Goal: Transaction & Acquisition: Book appointment/travel/reservation

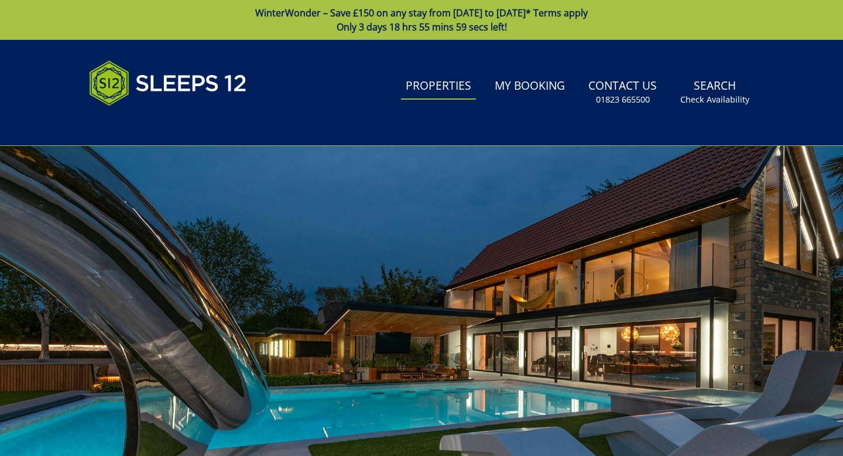
click at [442, 94] on link "Properties" at bounding box center [438, 86] width 75 height 26
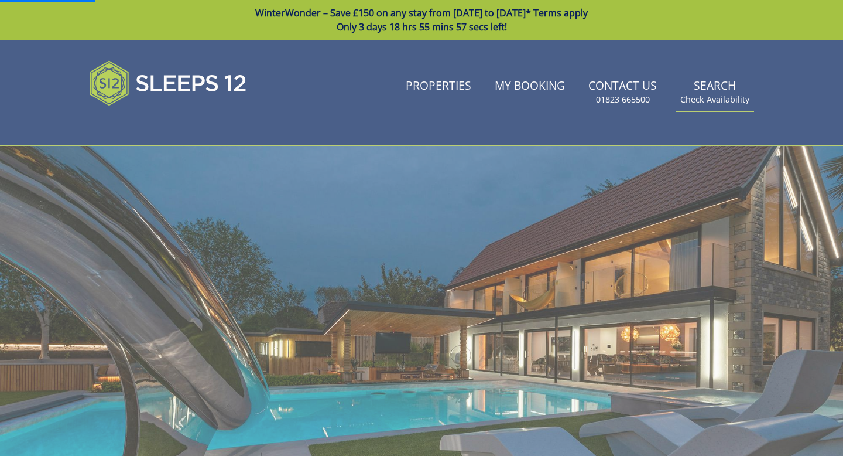
click at [710, 92] on link "Search Check Availability" at bounding box center [715, 92] width 78 height 38
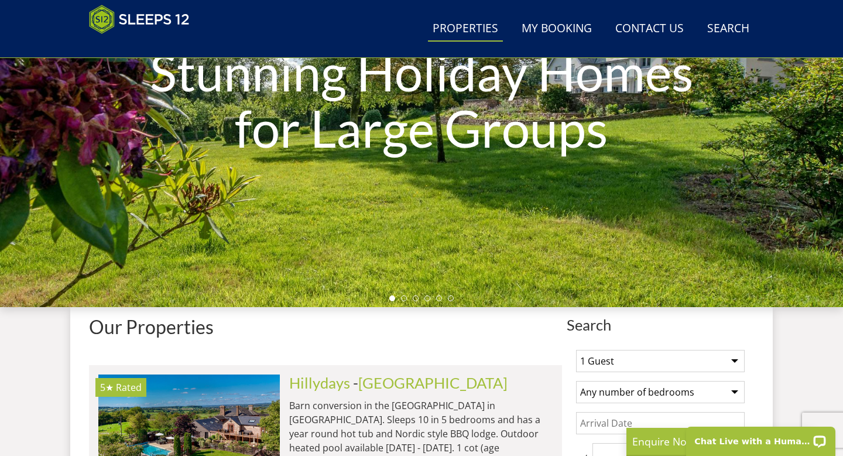
scroll to position [128, 0]
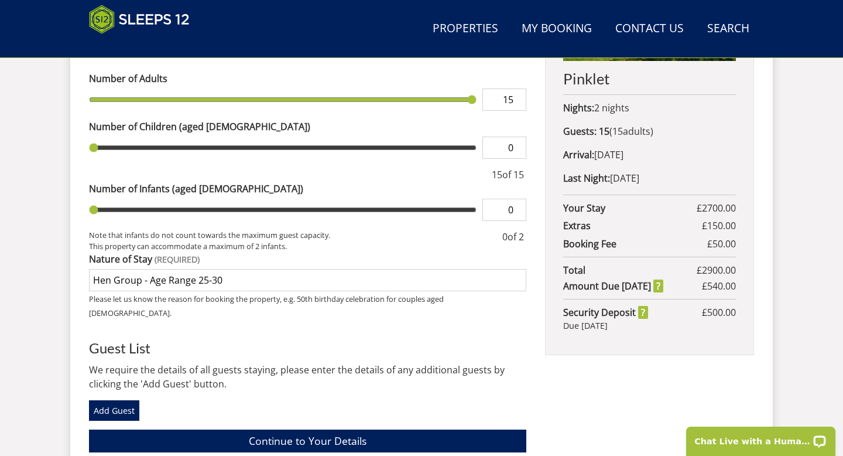
scroll to position [589, 0]
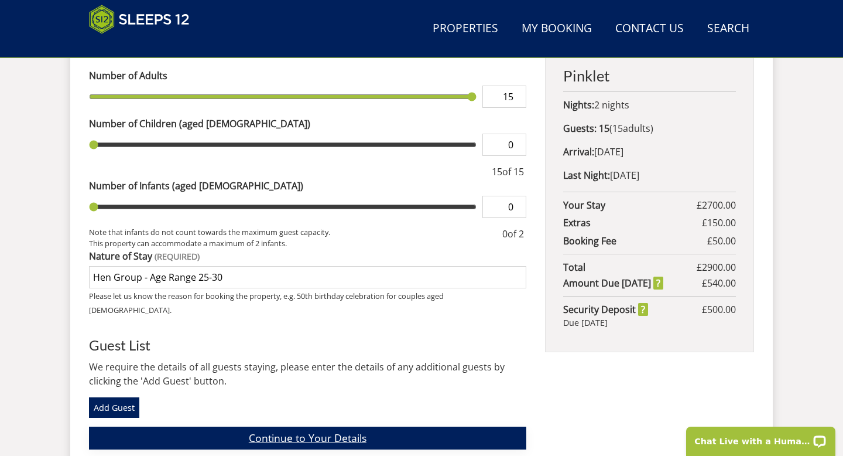
click at [308, 426] on link "Continue to Your Details" at bounding box center [308, 437] width 438 height 23
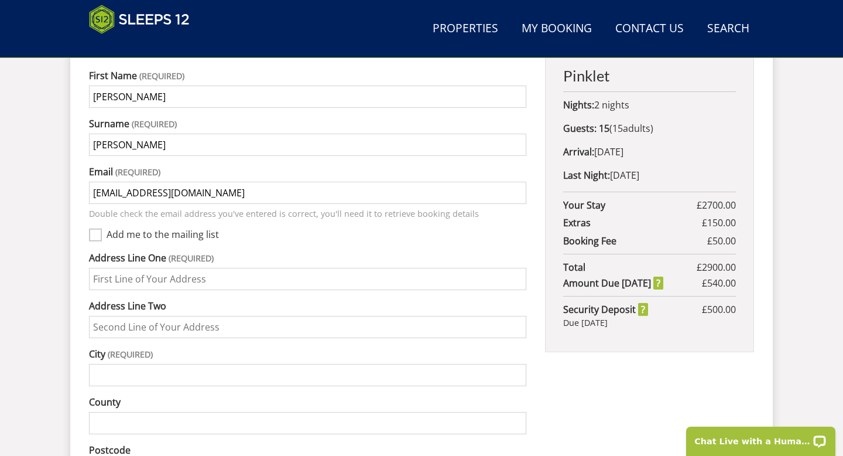
scroll to position [517, 0]
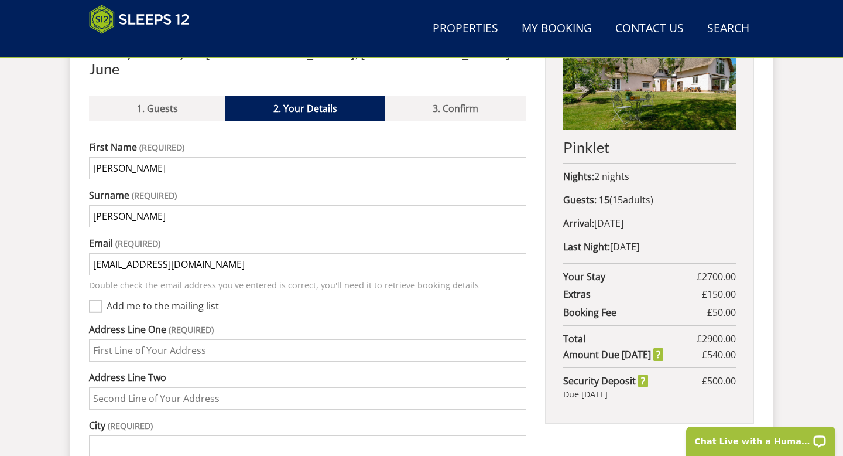
click at [169, 339] on input "Address Line One" at bounding box center [308, 350] width 438 height 22
type input "37 Loxley Road"
type input "Wandsworth"
type input "[GEOGRAPHIC_DATA]"
type input "England"
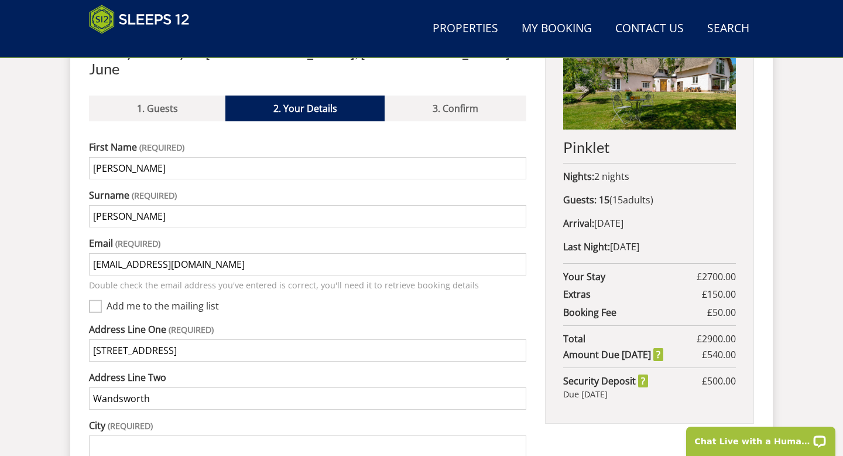
type input "SW18 3LL"
type input "02088771487"
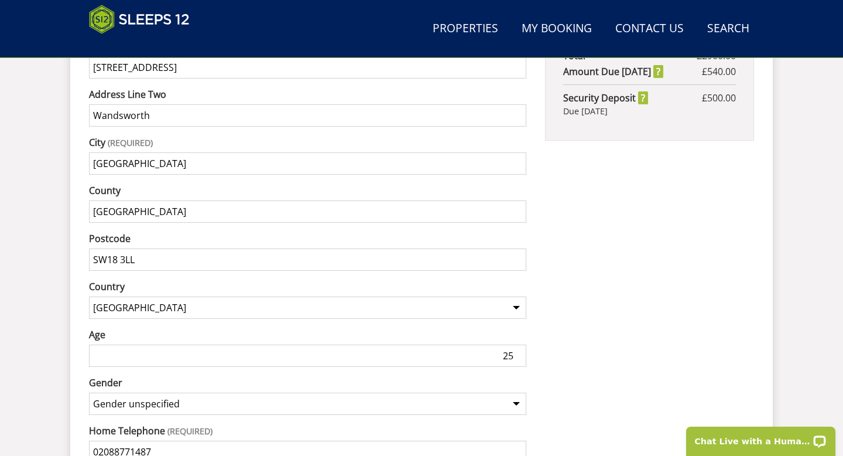
scroll to position [802, 0]
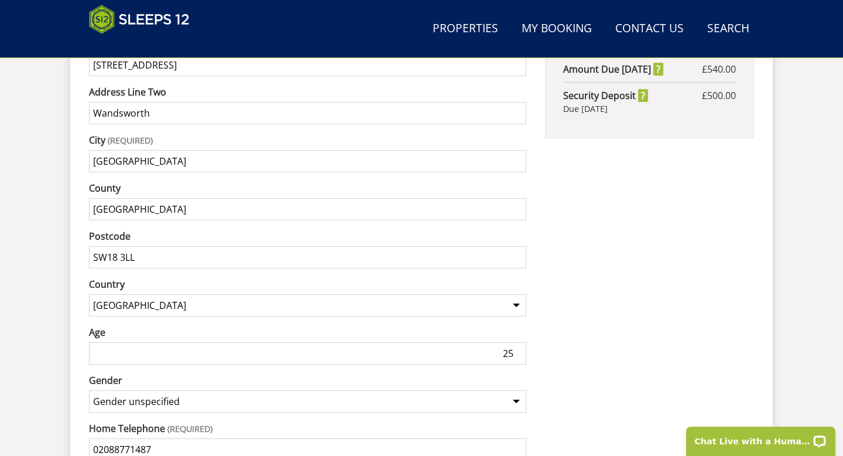
click at [141, 343] on input "25" at bounding box center [308, 353] width 438 height 22
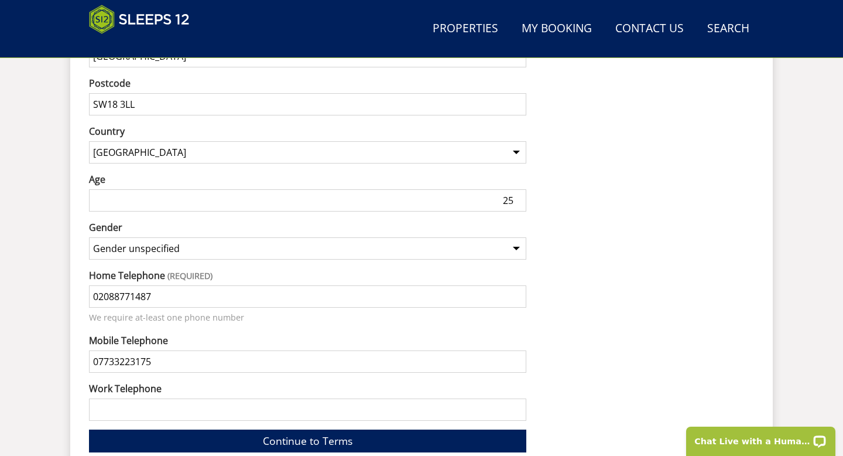
scroll to position [982, 0]
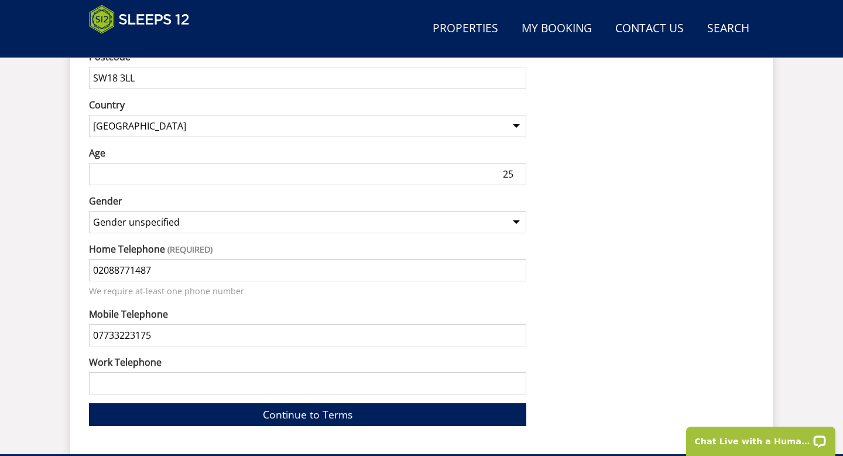
click at [214, 211] on select "Gender unspecified Gender male Gender female" at bounding box center [308, 222] width 438 height 22
select select "gender_female"
click at [191, 259] on input "02088771487" at bounding box center [308, 270] width 438 height 22
click at [186, 324] on input "07733223175" at bounding box center [308, 335] width 438 height 22
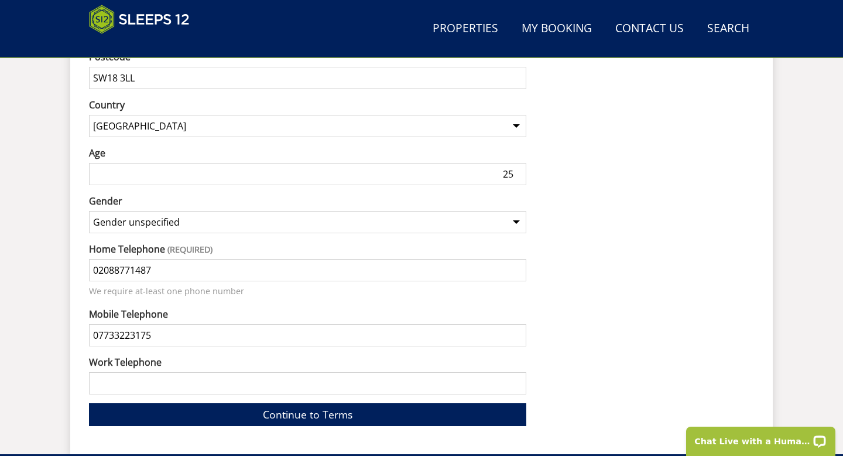
click at [168, 259] on input "02088771487" at bounding box center [308, 270] width 438 height 22
click at [123, 324] on input "07733223175" at bounding box center [308, 335] width 438 height 22
click at [194, 324] on input "07733223175" at bounding box center [308, 335] width 438 height 22
drag, startPoint x: 166, startPoint y: 259, endPoint x: 69, endPoint y: 259, distance: 97.2
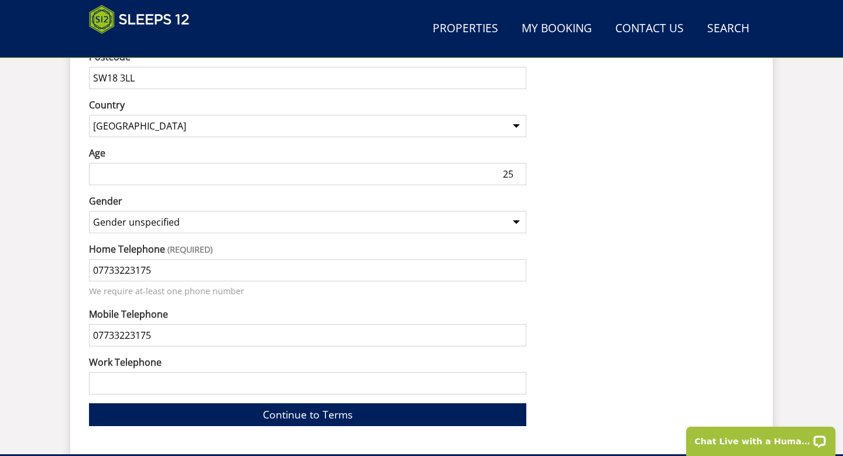
type input "07733223175"
drag, startPoint x: 175, startPoint y: 325, endPoint x: 77, endPoint y: 325, distance: 97.8
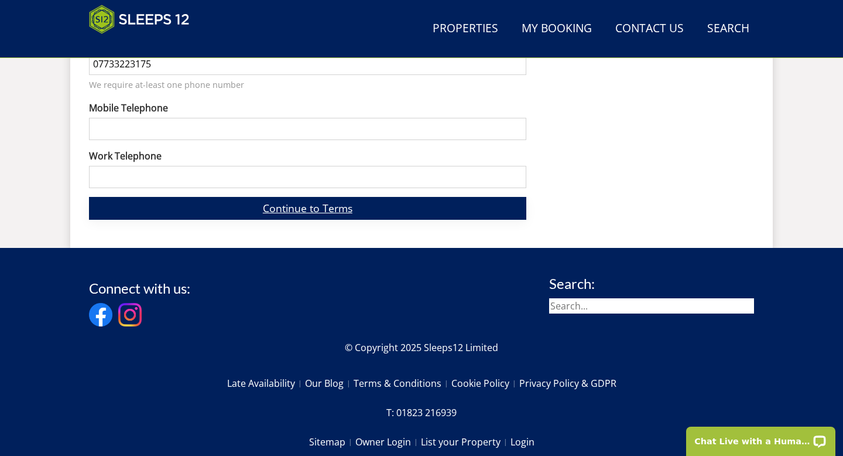
click at [320, 197] on link "Continue to Terms" at bounding box center [308, 208] width 438 height 23
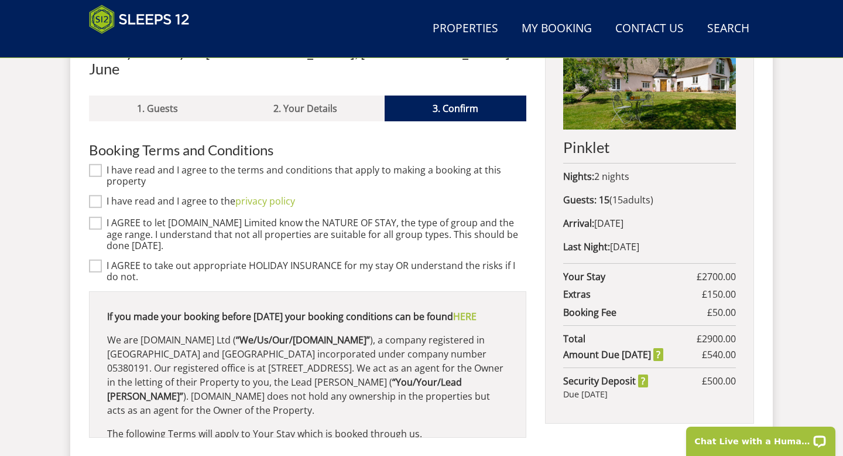
click at [94, 164] on input "I have read and I agree to the terms and conditions that apply to making a book…" at bounding box center [95, 170] width 13 height 13
checkbox input "true"
click at [97, 217] on input "I AGREE to let Sleeps12.com Limited know the NATURE OF STAY, the type of group …" at bounding box center [95, 223] width 13 height 13
checkbox input "true"
click at [96, 195] on input "I have read and I agree to the privacy policy" at bounding box center [95, 201] width 13 height 13
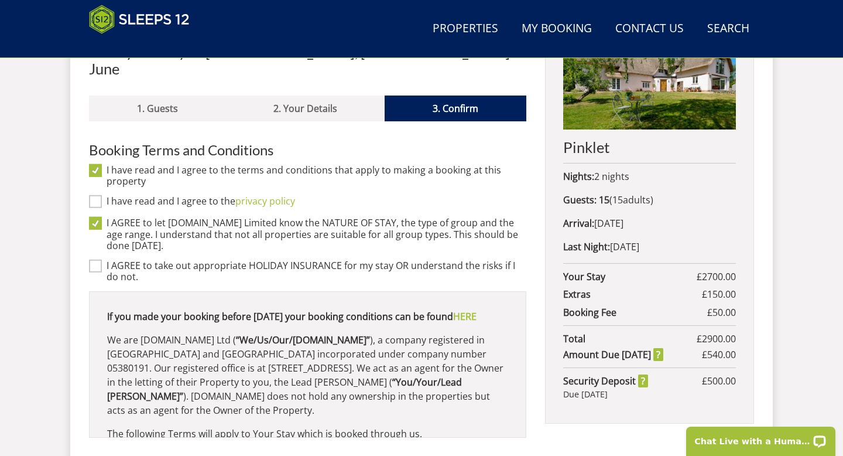
checkbox input "true"
click at [93, 259] on input "I AGREE to take out appropriate HOLIDAY INSURANCE for my stay OR understand the…" at bounding box center [95, 265] width 13 height 13
checkbox input "true"
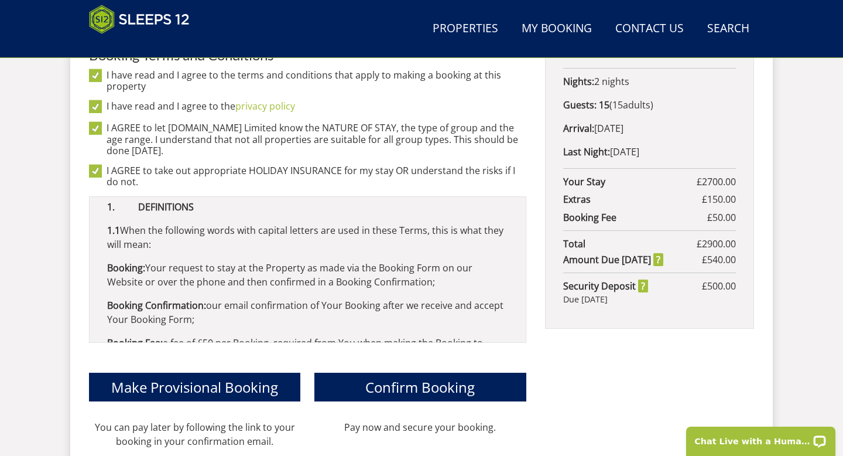
scroll to position [0, 0]
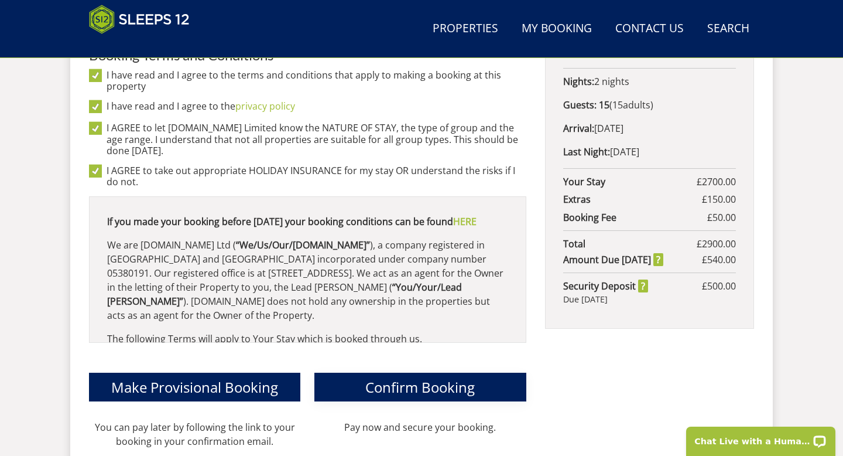
click at [397, 378] on span "Confirm Booking" at bounding box center [421, 386] width 110 height 19
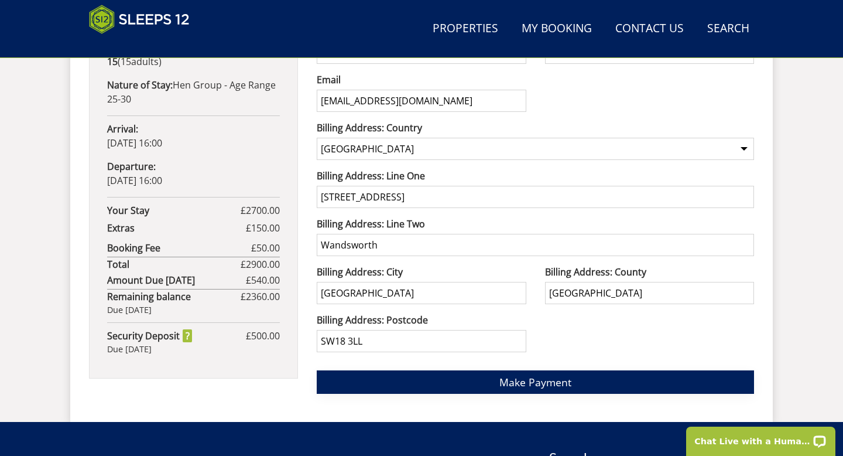
scroll to position [787, 0]
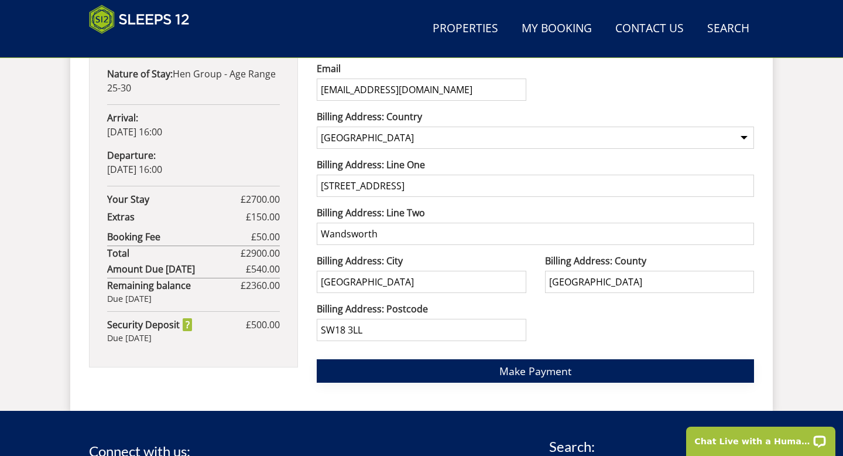
click at [520, 374] on span "Make Payment" at bounding box center [536, 371] width 72 height 14
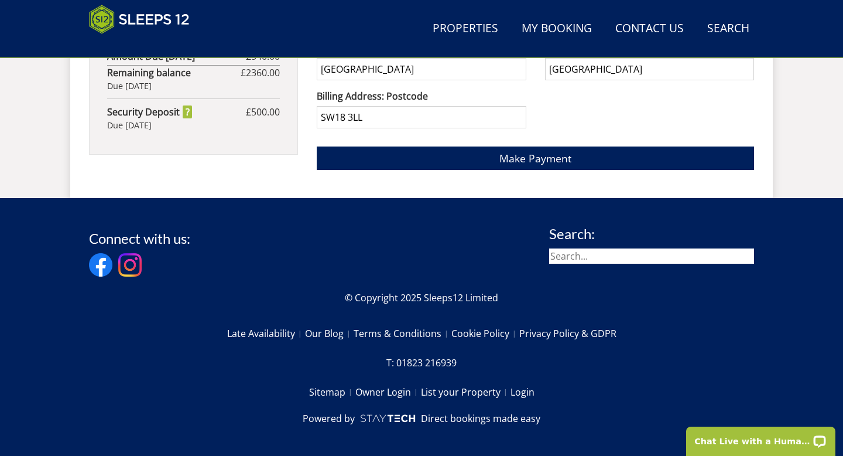
scroll to position [1006, 0]
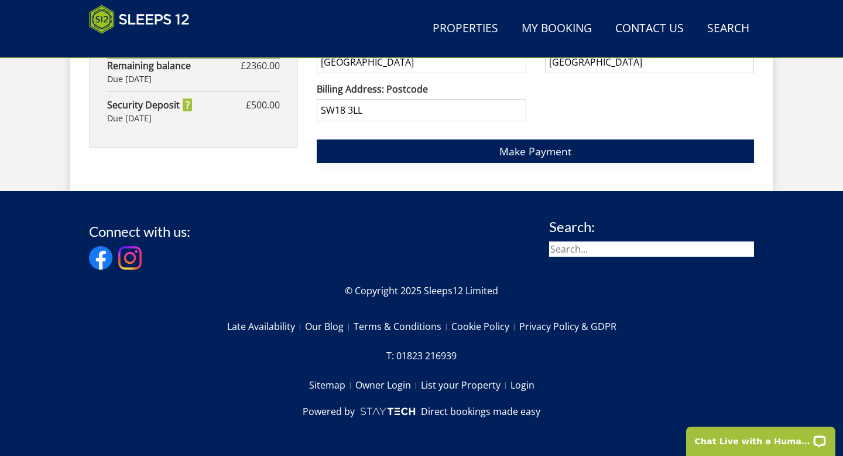
click at [525, 144] on span "Make Payment" at bounding box center [536, 151] width 72 height 14
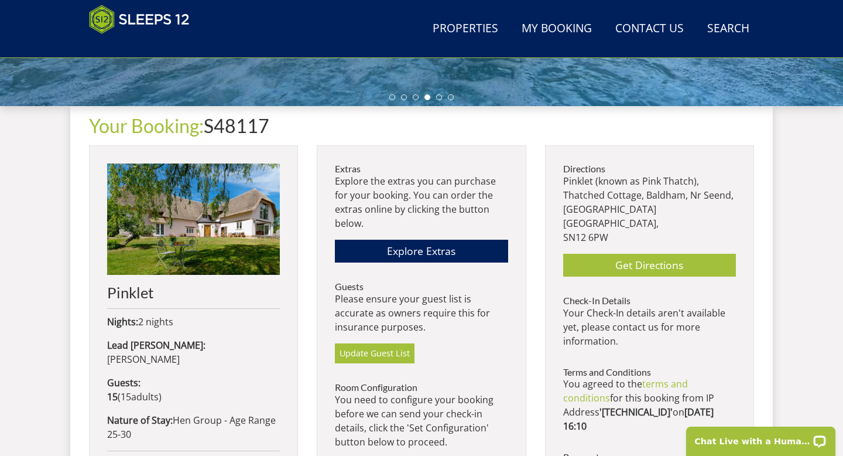
scroll to position [422, 0]
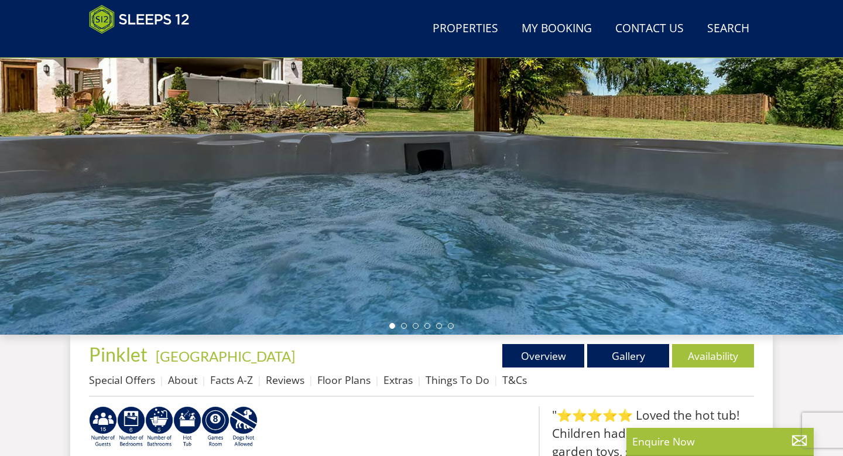
scroll to position [178, 0]
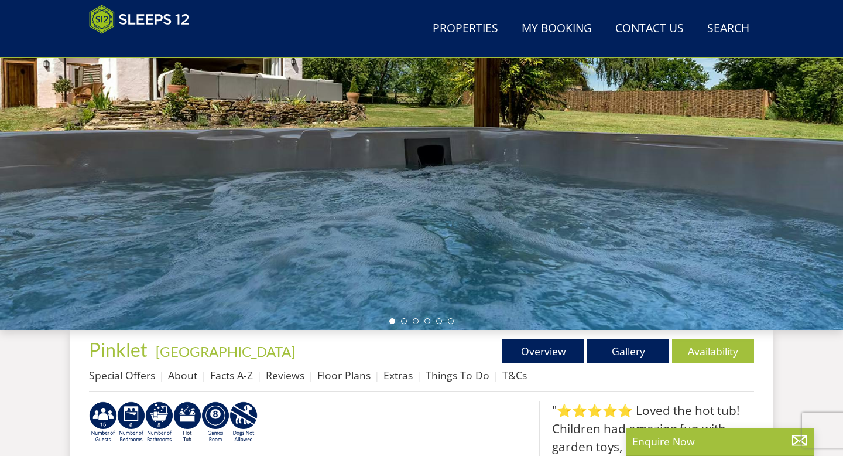
click at [542, 125] on div at bounding box center [421, 125] width 843 height 410
click at [610, 90] on div at bounding box center [421, 125] width 843 height 410
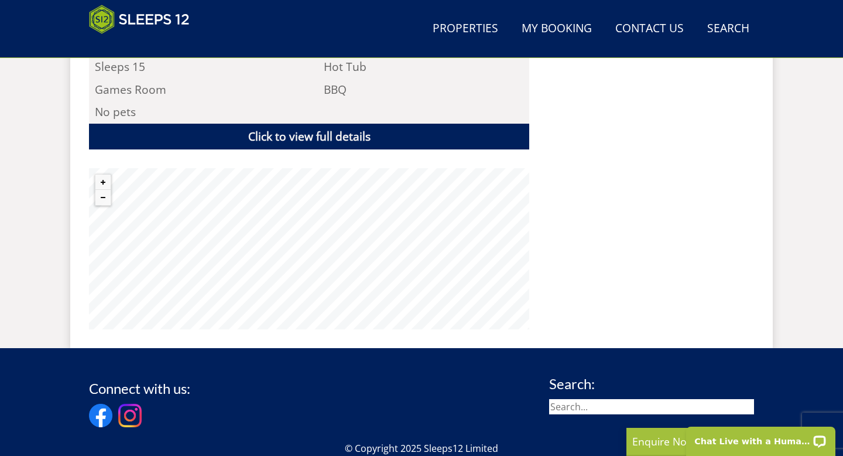
scroll to position [1042, 0]
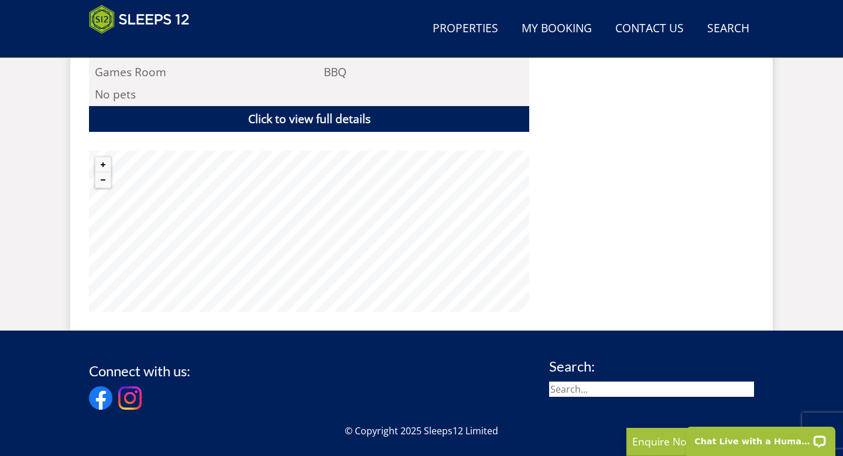
scroll to position [880, 0]
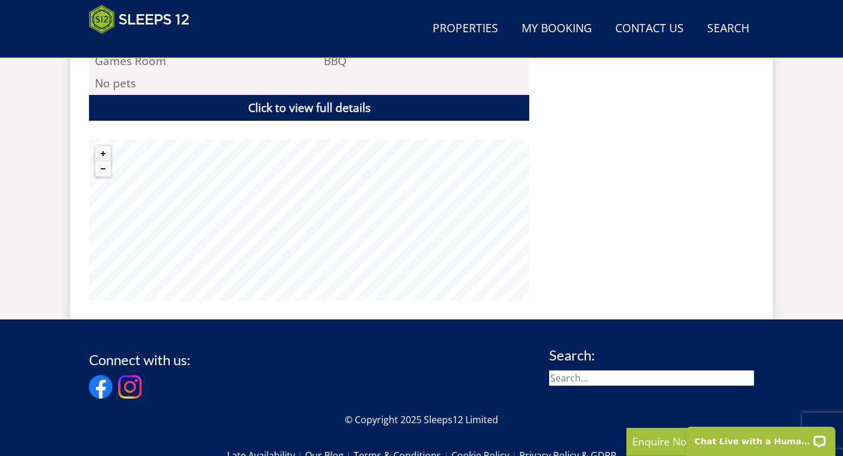
scroll to position [896, 0]
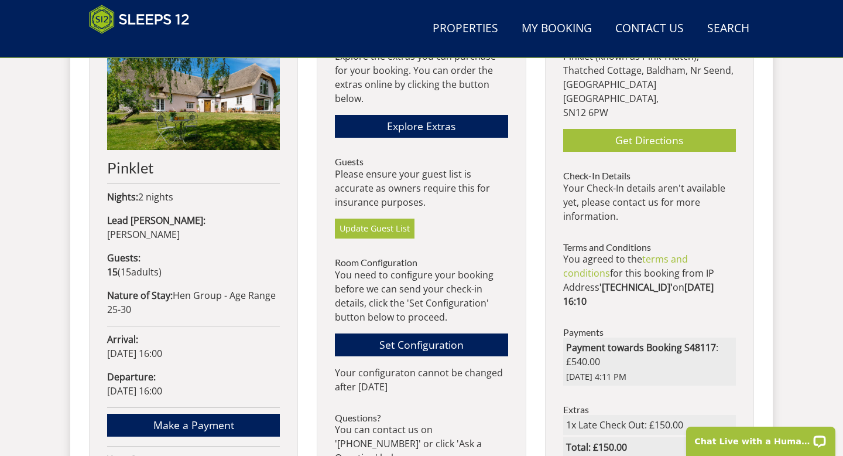
scroll to position [527, 0]
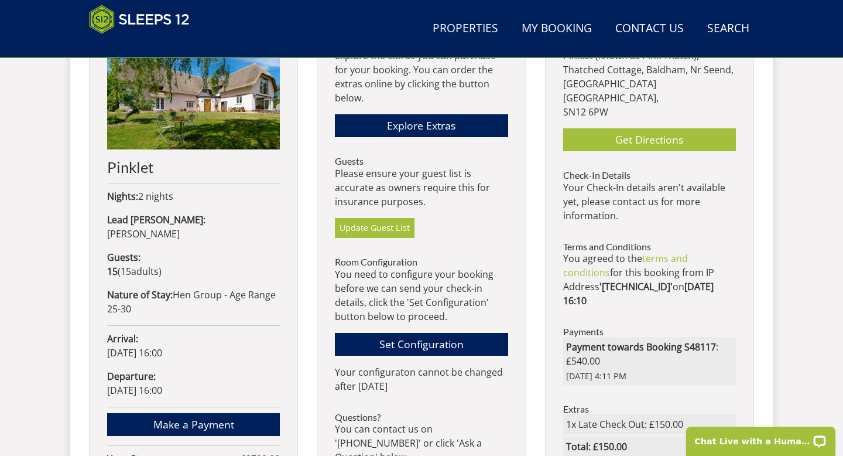
click at [648, 127] on li "Directions Pinklet (known as Pink Thatch), [STREET_ADDRESS] Get Directions" at bounding box center [649, 94] width 173 height 113
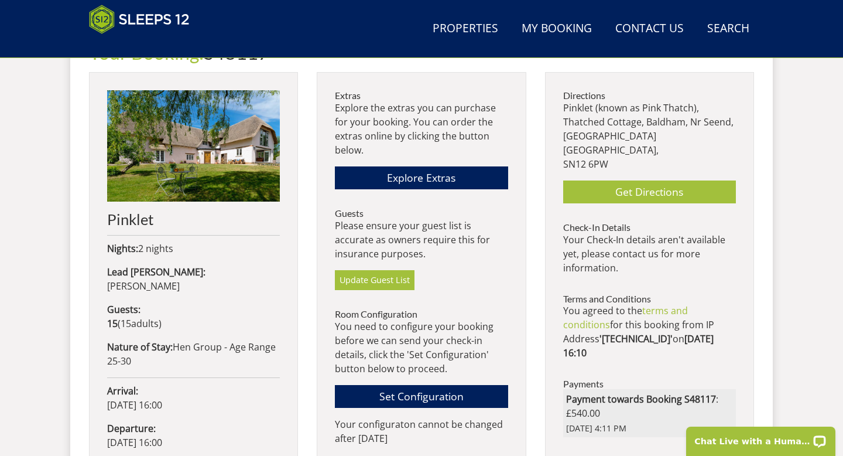
scroll to position [469, 0]
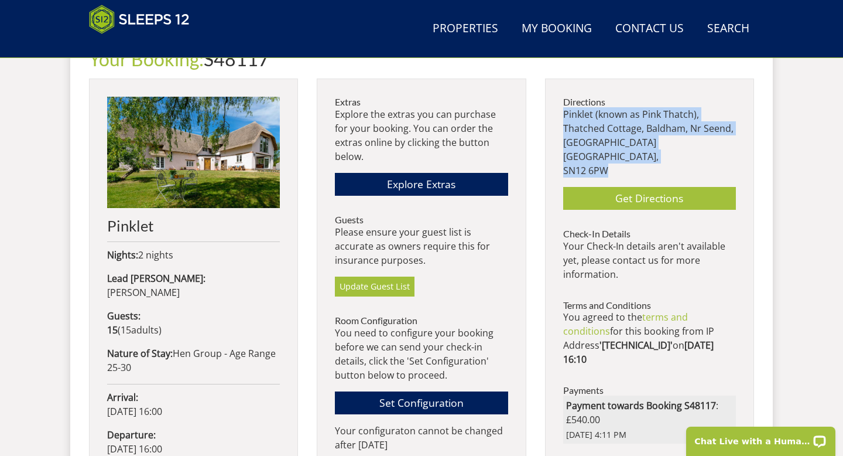
drag, startPoint x: 564, startPoint y: 116, endPoint x: 618, endPoint y: 169, distance: 75.8
click at [618, 169] on p "Pinklet (known as Pink Thatch), Thatched Cottage, [STREET_ADDRESS]" at bounding box center [649, 142] width 173 height 70
copy p "Pinklet (known as Pink Thatch), Thatched Cottage, [STREET_ADDRESS]"
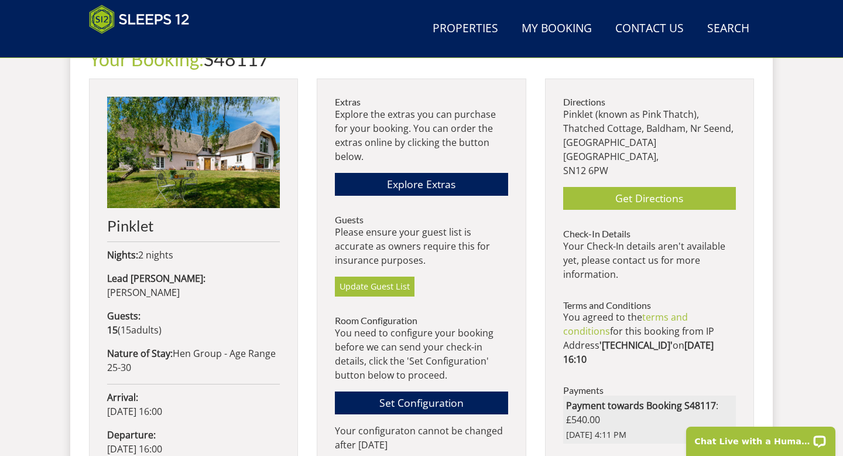
click at [615, 169] on p "Pinklet (known as Pink Thatch), Thatched Cottage, [STREET_ADDRESS]" at bounding box center [649, 142] width 173 height 70
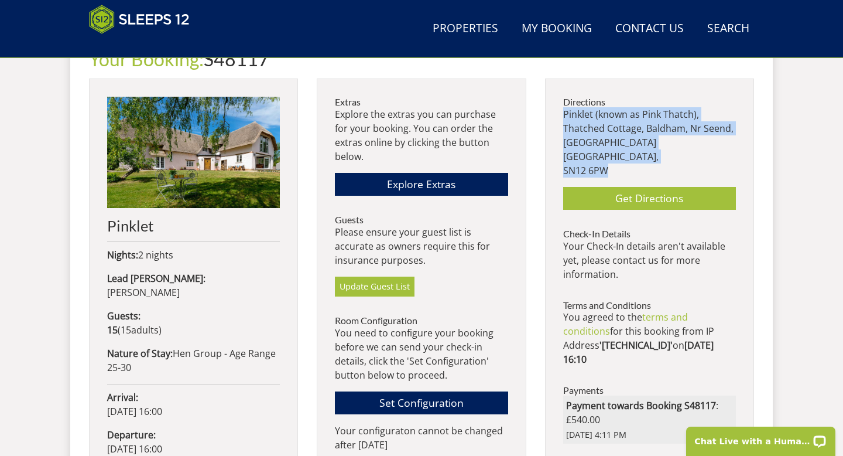
drag, startPoint x: 619, startPoint y: 172, endPoint x: 563, endPoint y: 116, distance: 78.7
click at [563, 116] on p "Pinklet (known as Pink Thatch), Thatched Cottage, [STREET_ADDRESS]" at bounding box center [649, 142] width 173 height 70
copy p "Pinklet (known as Pink Thatch), Thatched Cottage, [STREET_ADDRESS]"
